Goal: Information Seeking & Learning: Learn about a topic

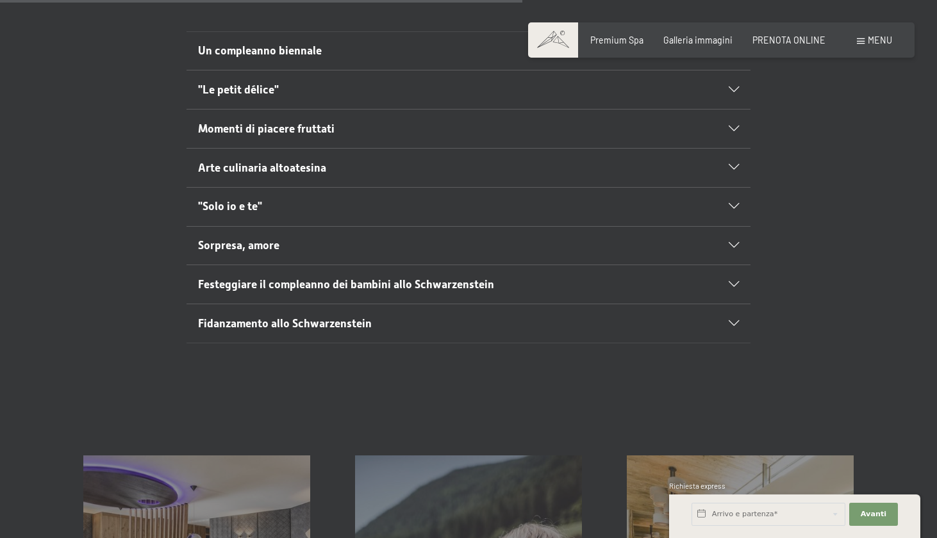
click at [291, 199] on h2 ""Solo io e te"" at bounding box center [441, 207] width 487 height 16
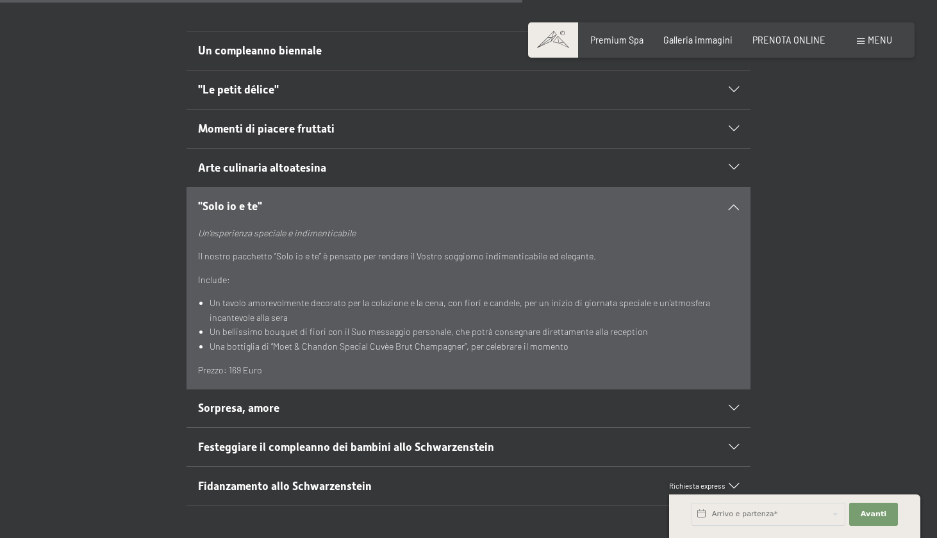
click at [291, 199] on h2 ""Solo io e te"" at bounding box center [441, 207] width 487 height 16
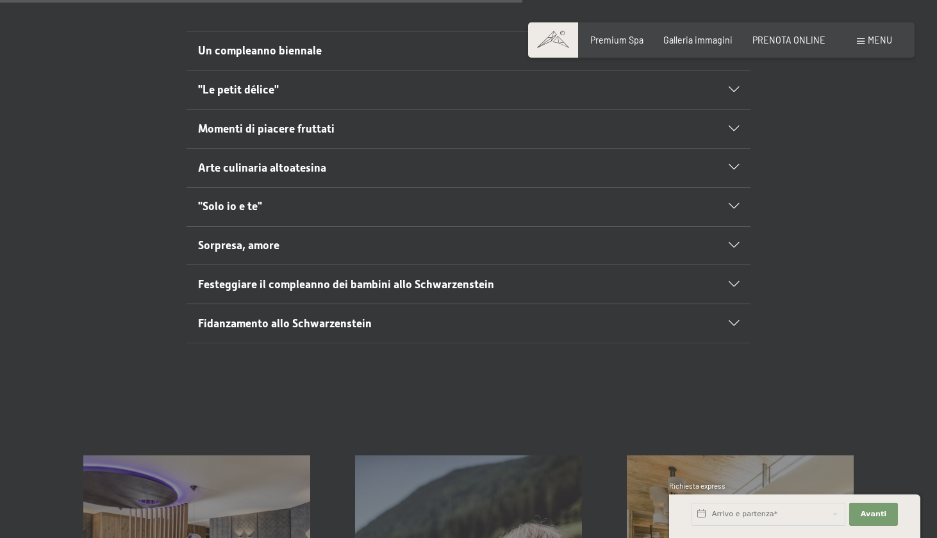
click at [293, 238] on h2 "Sorpresa, amore" at bounding box center [441, 246] width 487 height 16
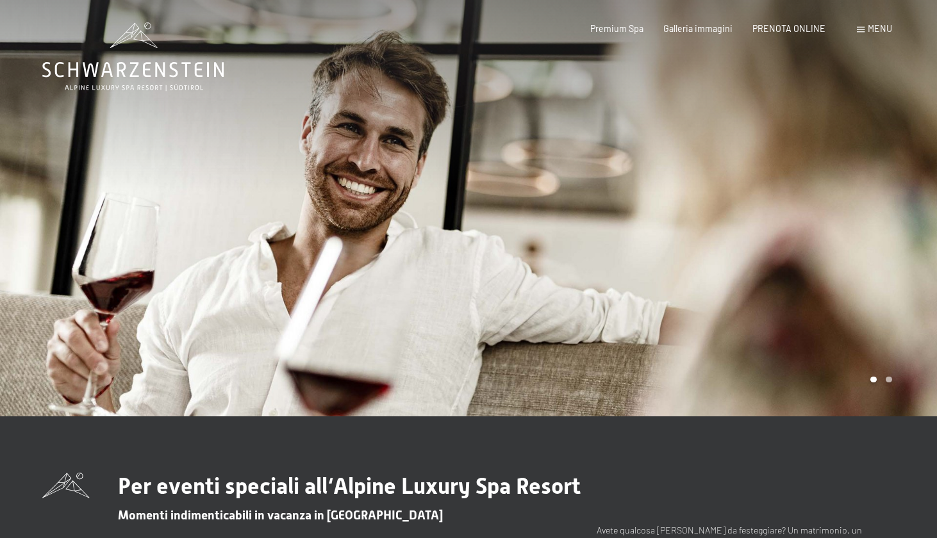
click at [856, 26] on div "Prenotazione Richiesta Premium Spa Galleria immagini PRENOTA ONLINE Menu DE IT …" at bounding box center [721, 28] width 341 height 13
click at [868, 28] on span "Menu" at bounding box center [880, 28] width 24 height 11
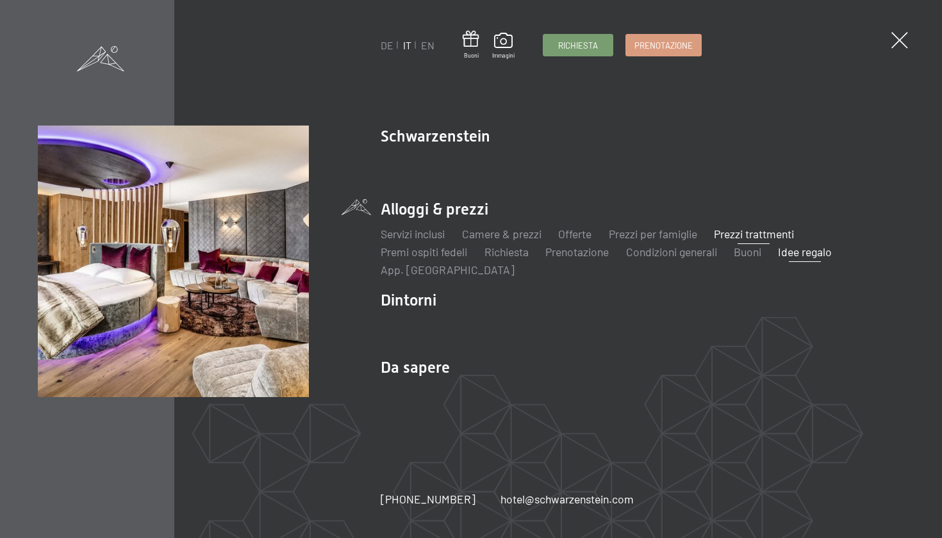
click at [751, 235] on link "Prezzi trattmenti" at bounding box center [754, 234] width 80 height 14
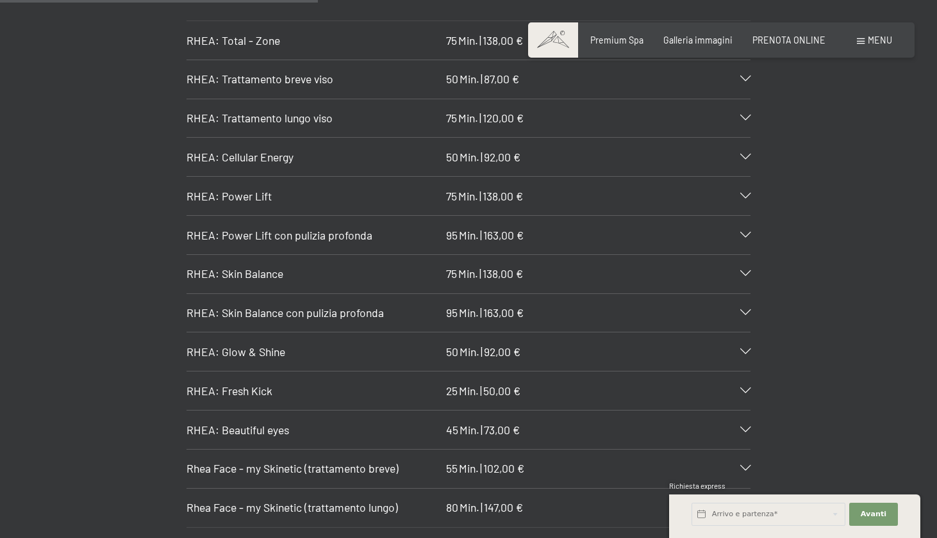
scroll to position [3001, 0]
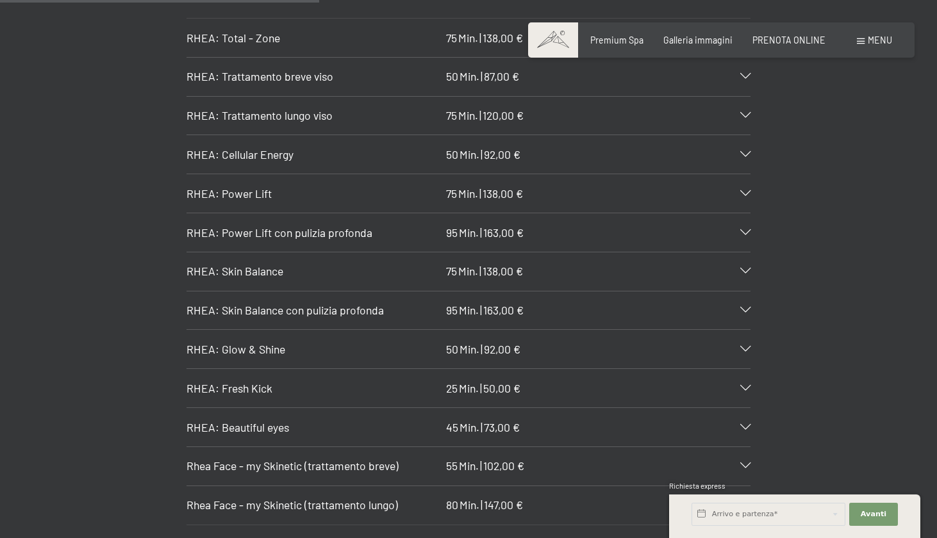
click at [733, 463] on div at bounding box center [738, 466] width 24 height 6
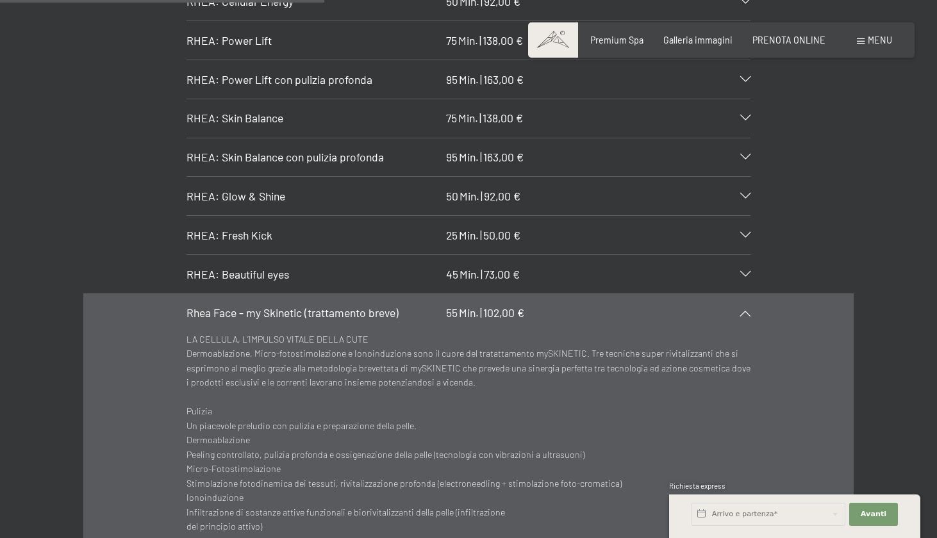
scroll to position [3152, 0]
click at [742, 312] on div at bounding box center [738, 315] width 24 height 6
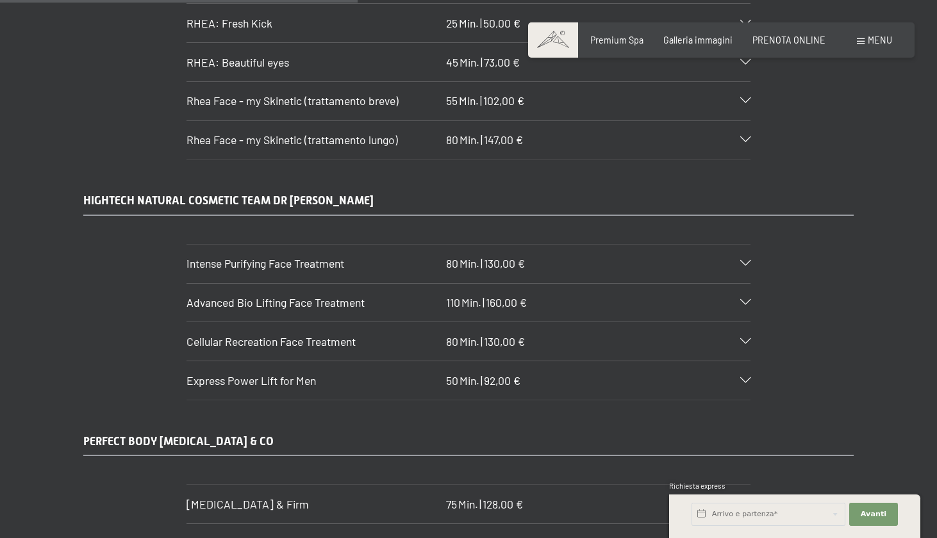
scroll to position [3367, 0]
click at [717, 322] on div "Cellular Recreation Face Treatment 80 Min. | 130,00 €" at bounding box center [469, 341] width 564 height 38
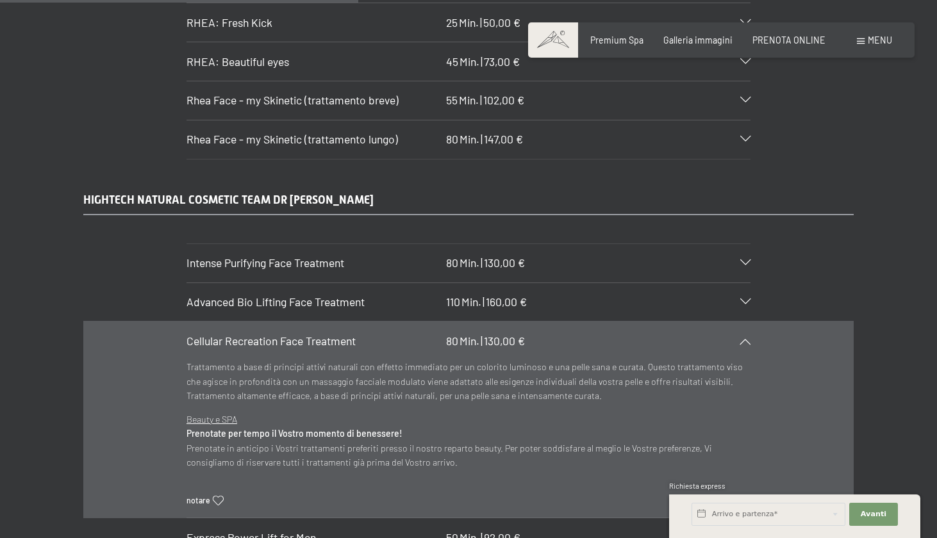
click at [717, 322] on div "Cellular Recreation Face Treatment 80 Min. | 130,00 €" at bounding box center [469, 341] width 564 height 38
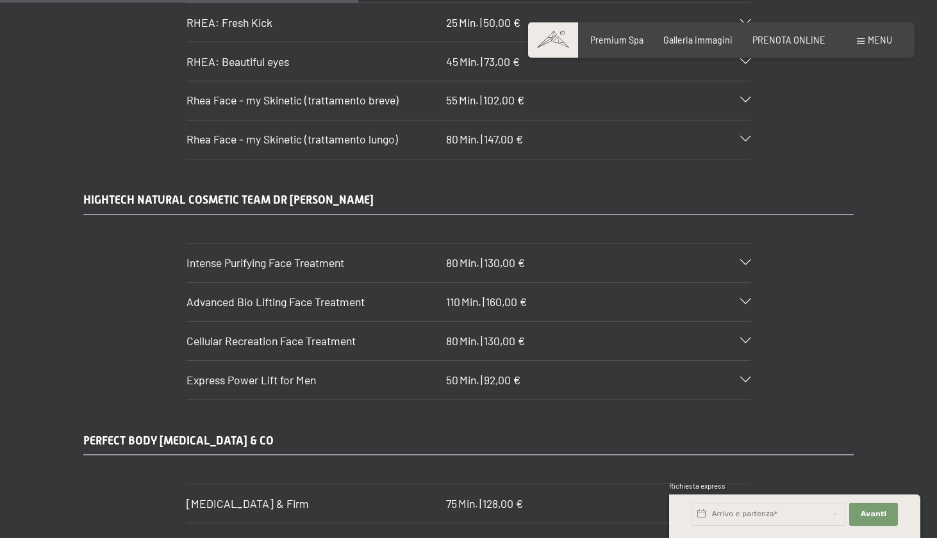
click at [718, 283] on div "Advanced Bio Lifting Face Treatment 110 Min. | 160,00 €" at bounding box center [469, 302] width 564 height 38
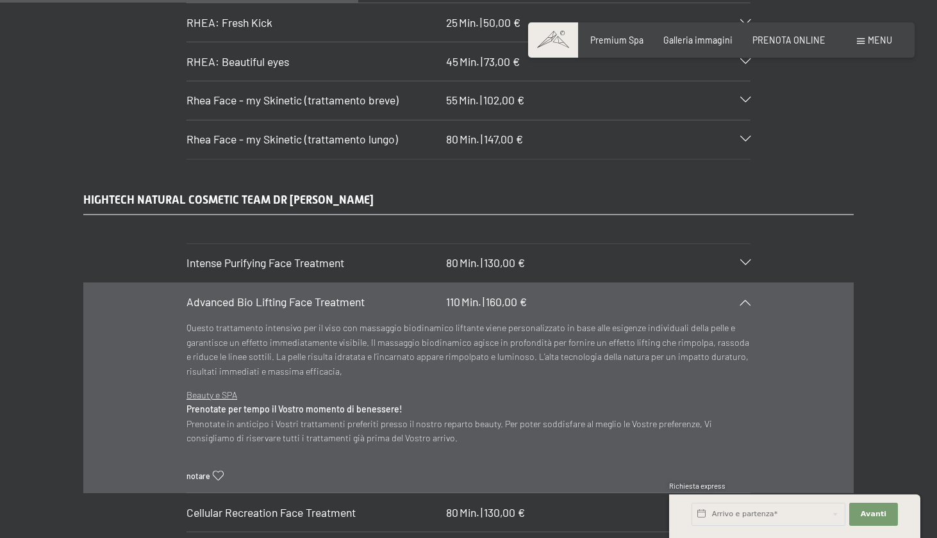
click at [718, 283] on div "Advanced Bio Lifting Face Treatment 110 Min. | 160,00 €" at bounding box center [469, 302] width 564 height 38
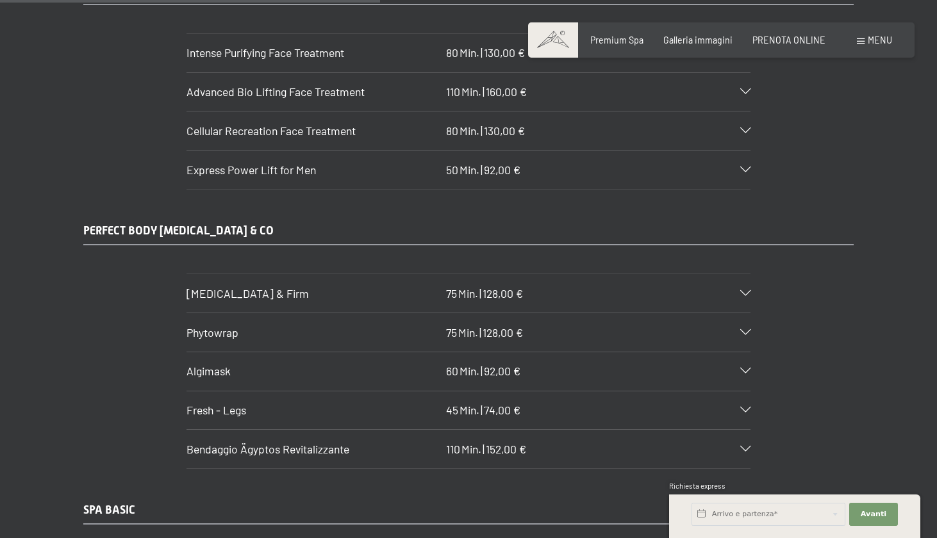
scroll to position [3578, 0]
click at [692, 274] on div "[MEDICAL_DATA] & Firm 75 Min. | 128,00 €" at bounding box center [469, 293] width 564 height 38
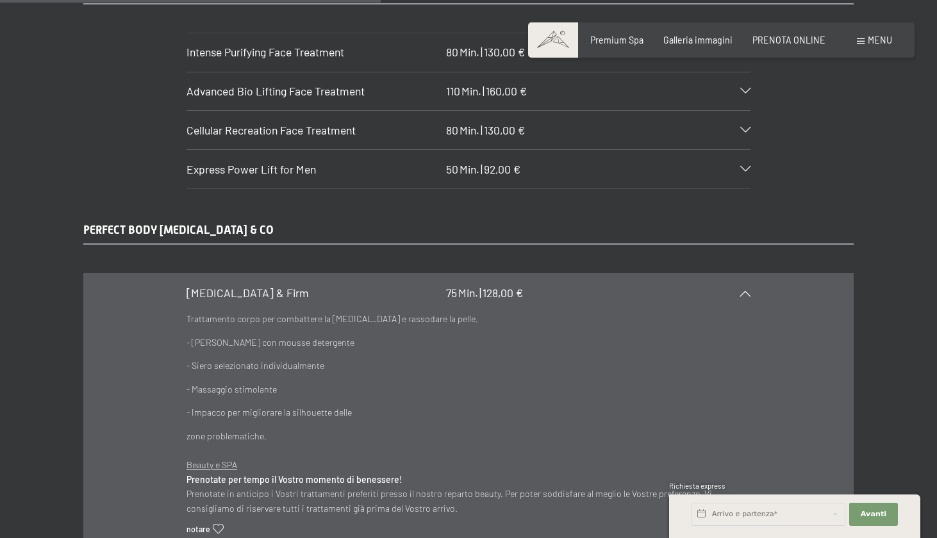
click at [692, 274] on div "[MEDICAL_DATA] & Firm 75 Min. | 128,00 €" at bounding box center [469, 293] width 564 height 38
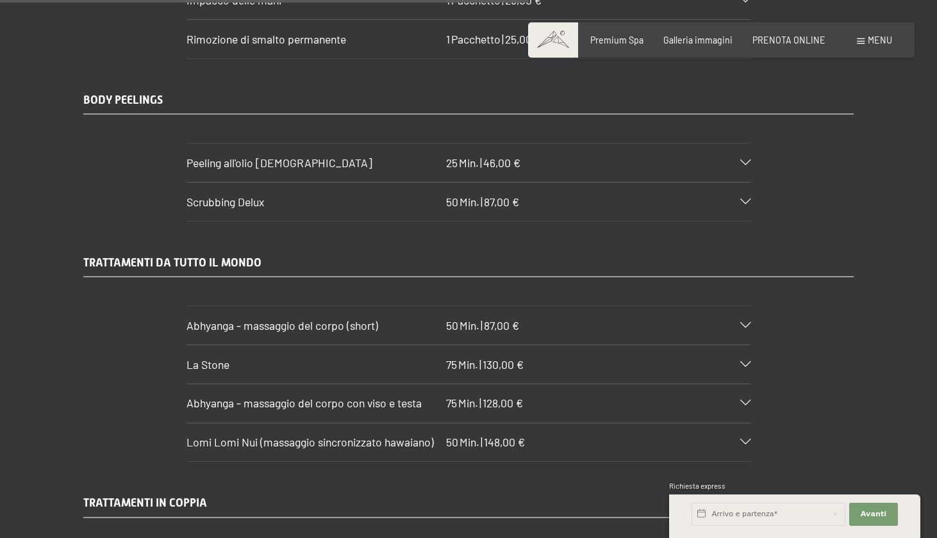
scroll to position [4975, 0]
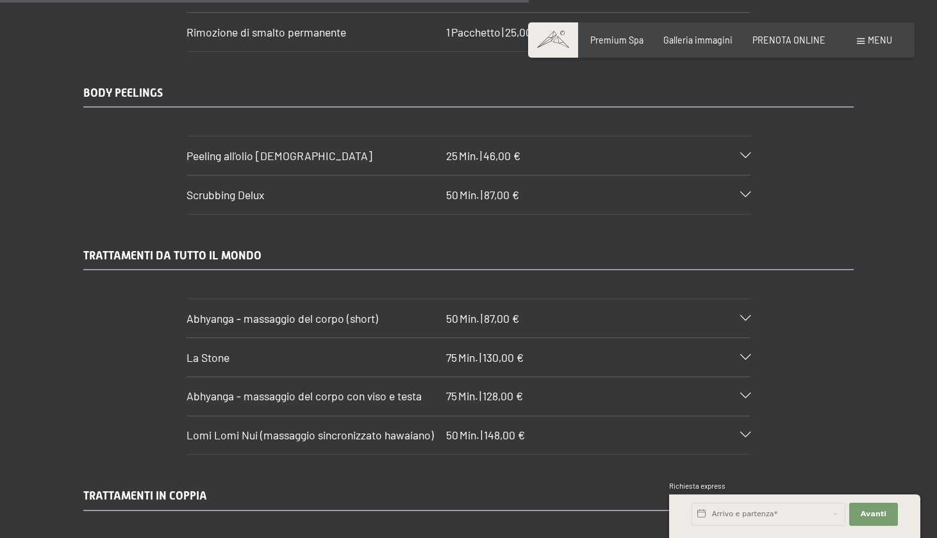
click at [687, 299] on div "Abhyanga - massaggio del corpo (short) 50 Min. | 87,00 €" at bounding box center [469, 318] width 564 height 38
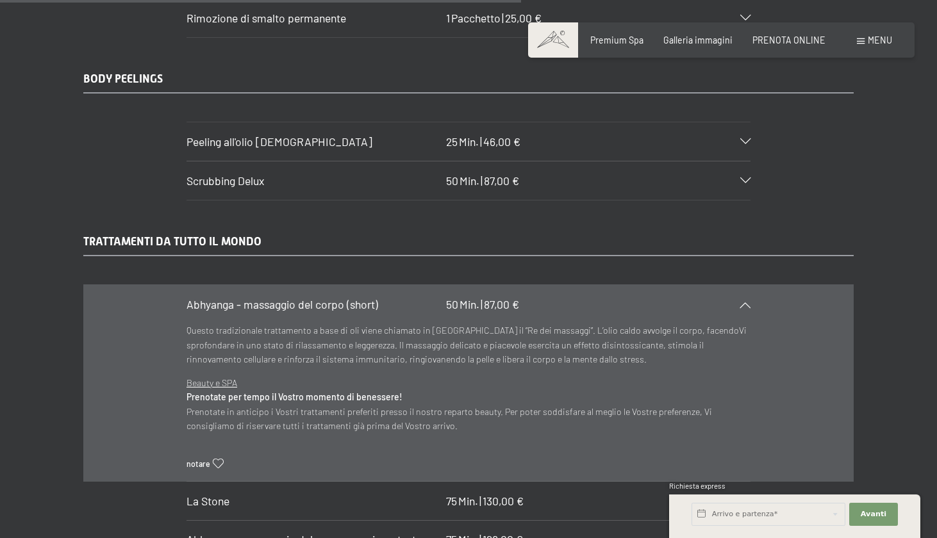
scroll to position [4991, 0]
click at [715, 283] on div "Abhyanga - massaggio del corpo (short) 50 Min. | 87,00 €" at bounding box center [469, 302] width 564 height 38
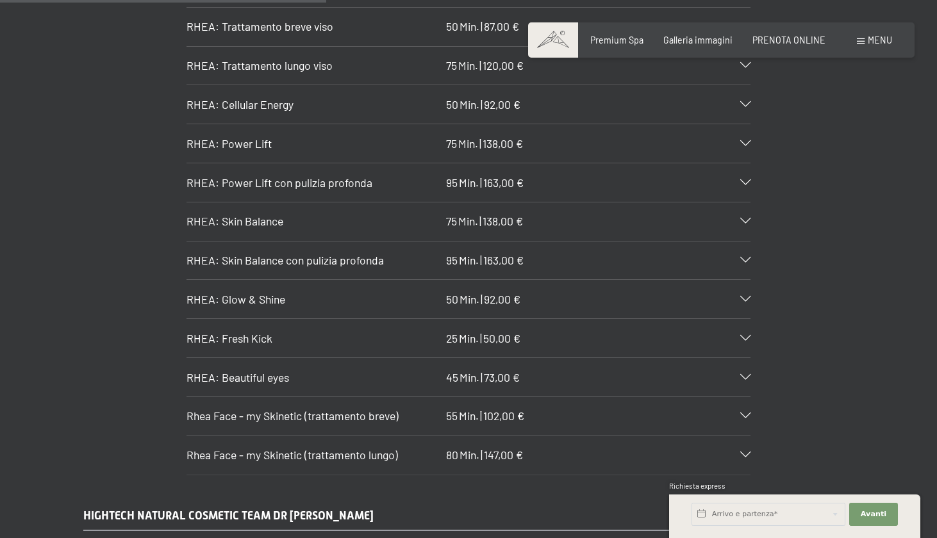
scroll to position [3069, 0]
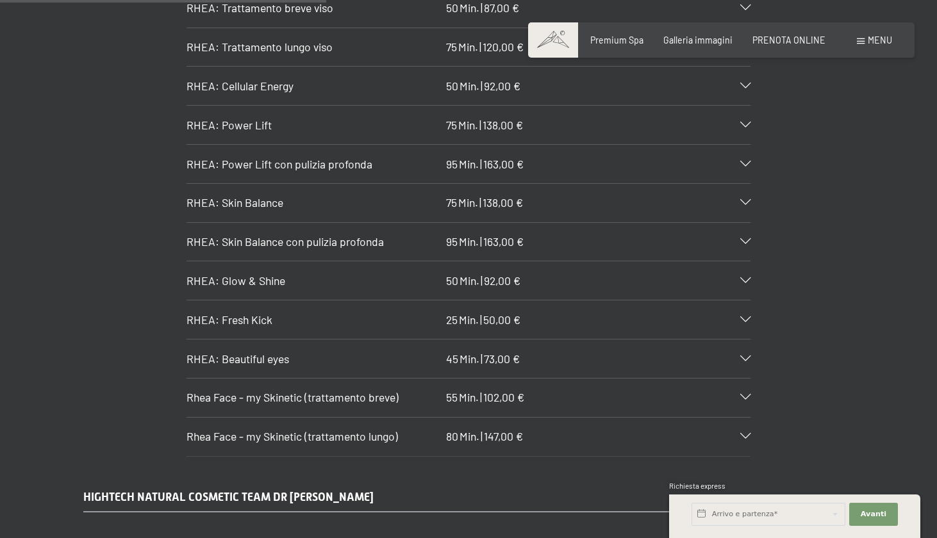
click at [661, 379] on div "Rhea Face - my Skinetic (trattamento breve) 55 Min. | 102,00 €" at bounding box center [469, 398] width 564 height 38
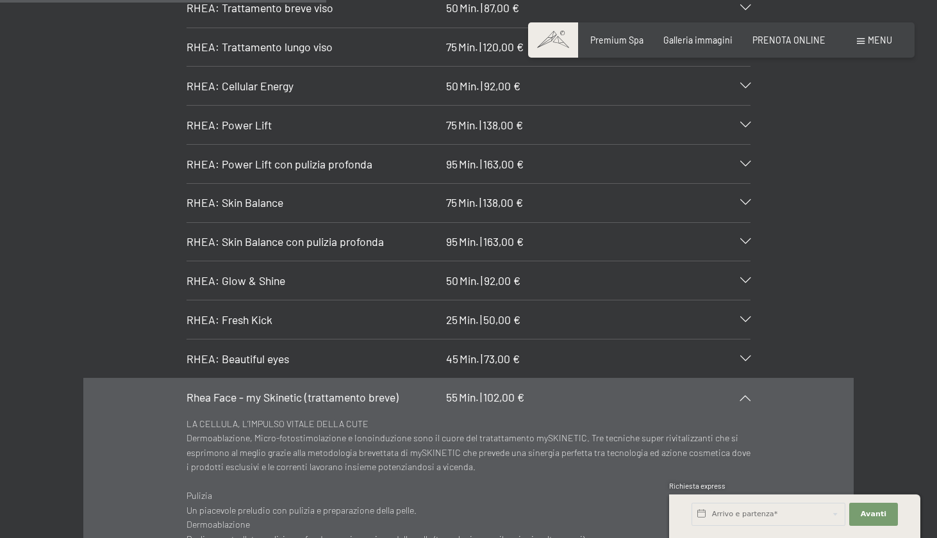
click at [667, 3] on div at bounding box center [468, 1] width 937 height 3
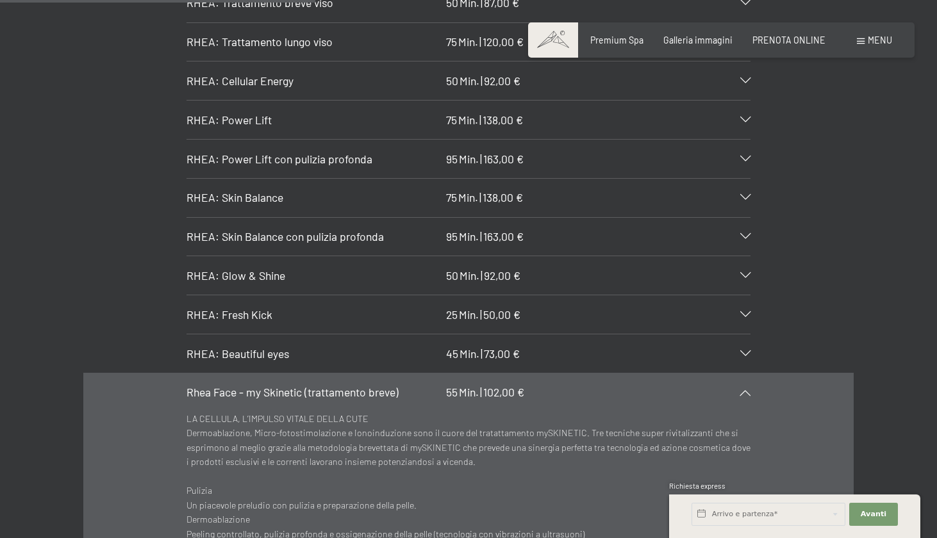
scroll to position [3083, 0]
